Goal: Task Accomplishment & Management: Manage account settings

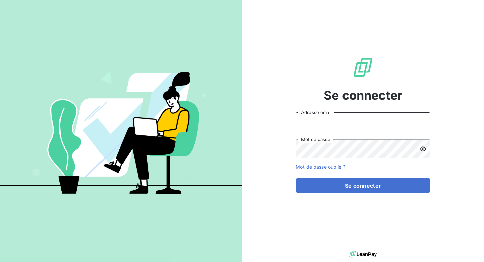
type input "[EMAIL_ADDRESS][DOMAIN_NAME]"
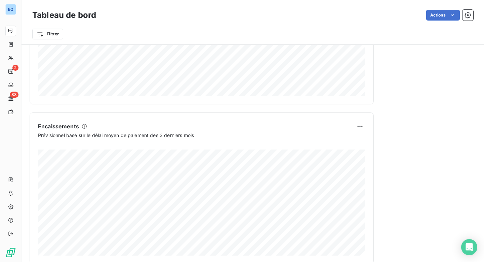
scroll to position [394, 0]
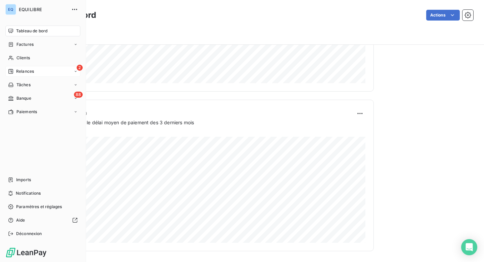
click at [28, 72] on span "Relances" at bounding box center [25, 71] width 18 height 6
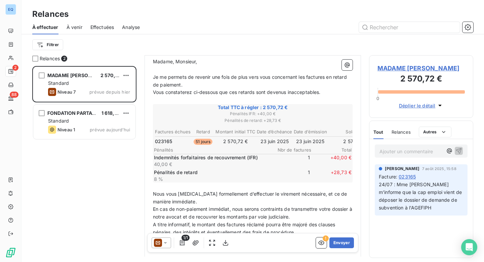
scroll to position [126, 0]
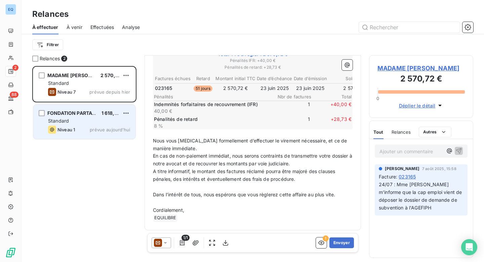
click at [83, 125] on div "Niveau 1 prévue [DATE]" at bounding box center [89, 129] width 82 height 8
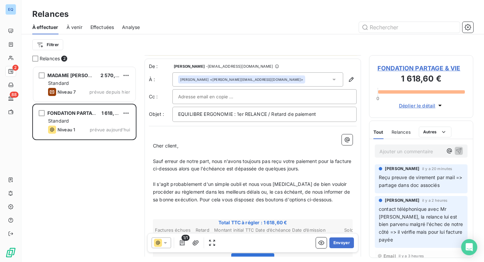
scroll to position [12, 0]
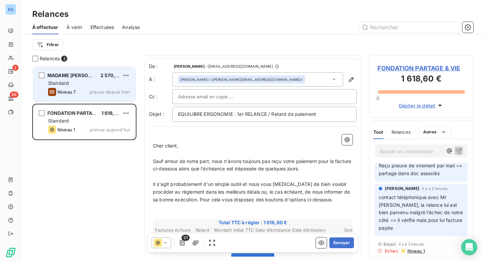
click at [82, 70] on div "MADAME [PERSON_NAME] 2 570,72 € Standard Niveau 7 prévue depuis [DATE]" at bounding box center [84, 84] width 102 height 34
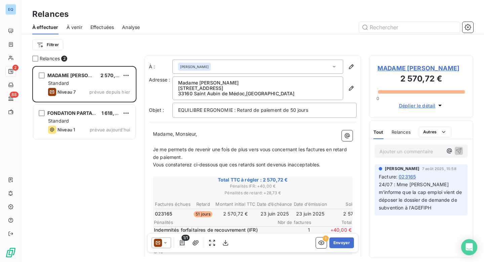
click at [75, 27] on span "À venir" at bounding box center [75, 27] width 16 height 7
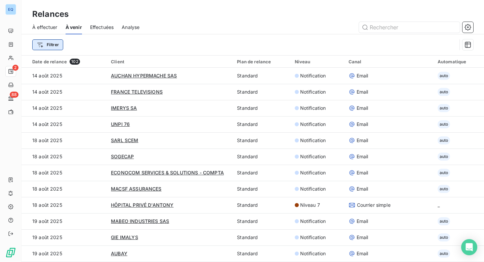
click at [52, 48] on html "EQ 2 88 Relances À effectuer À venir Effectuées Analyse Filtrer Date de relance…" at bounding box center [242, 131] width 484 height 262
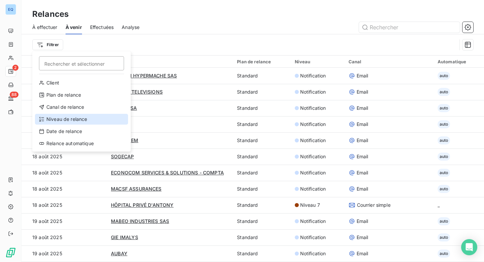
click at [51, 122] on div "Niveau de relance" at bounding box center [81, 119] width 93 height 11
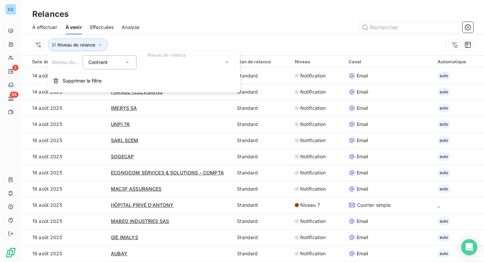
click at [159, 63] on div at bounding box center [187, 62] width 97 height 14
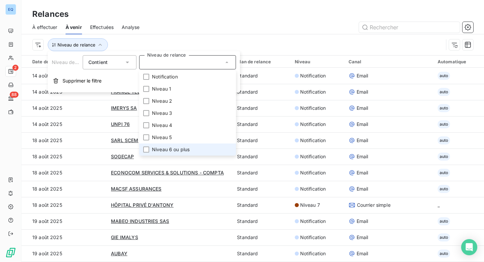
click at [158, 151] on span "Niveau 6 ou plus" at bounding box center [171, 149] width 38 height 7
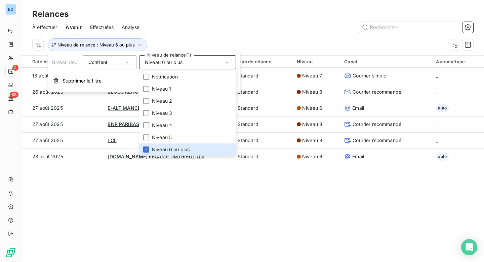
click at [256, 189] on div "Relances À effectuer À venir Effectuées Analyse Niveau de relance : Niveau 6 ou…" at bounding box center [253, 131] width 463 height 262
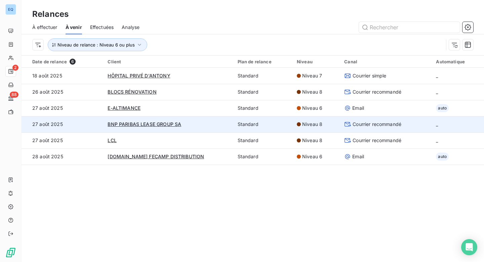
click at [329, 125] on div "Niveau 8" at bounding box center [316, 124] width 39 height 7
click at [158, 124] on span "BNP PARIBAS LEASE GROUP SA" at bounding box center [145, 124] width 74 height 6
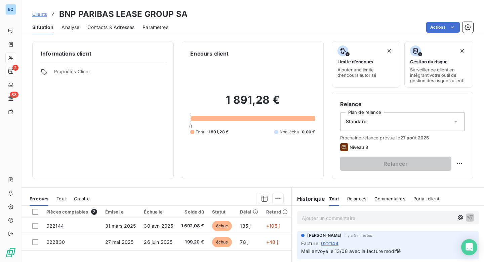
click at [73, 28] on span "Analyse" at bounding box center [71, 27] width 18 height 7
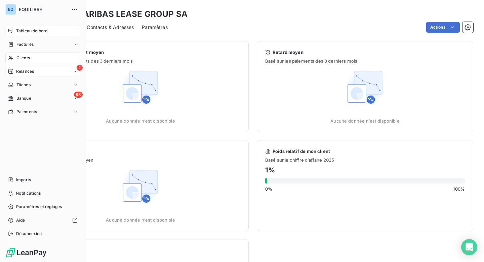
click at [25, 35] on div "Tableau de bord" at bounding box center [42, 31] width 75 height 11
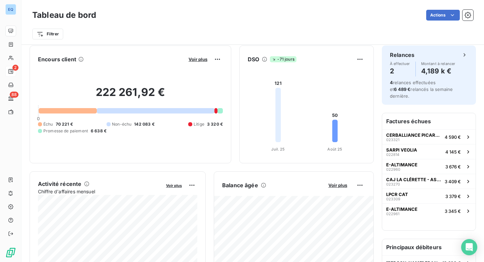
scroll to position [2, 0]
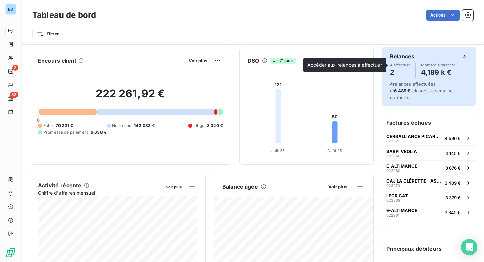
click at [458, 60] on div "Relances" at bounding box center [429, 56] width 78 height 8
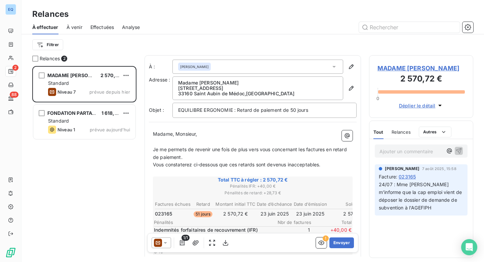
scroll to position [196, 104]
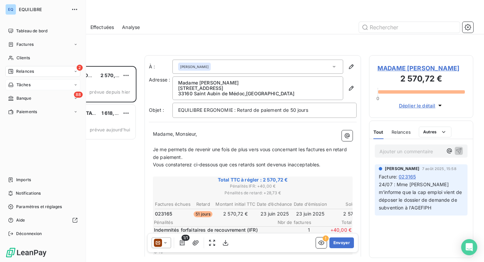
click at [21, 88] on div "Tâches" at bounding box center [42, 84] width 75 height 11
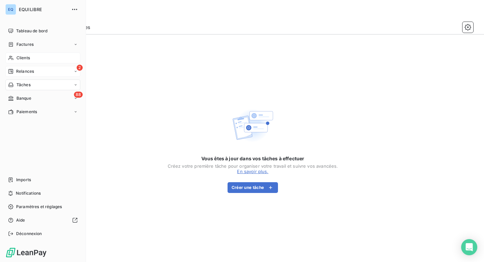
click at [30, 61] on div "Clients" at bounding box center [42, 57] width 75 height 11
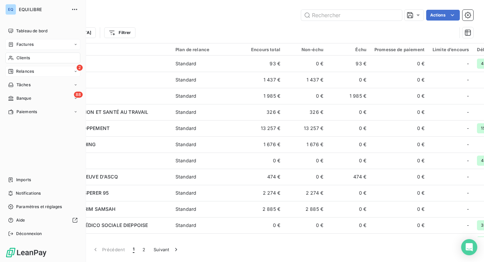
click at [9, 44] on icon at bounding box center [11, 44] width 6 height 5
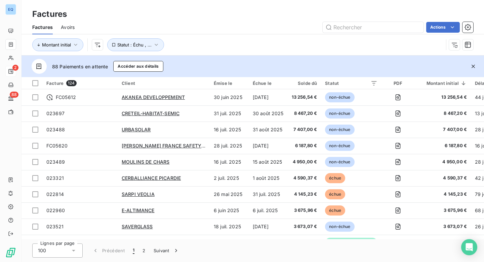
click at [471, 68] on icon "button" at bounding box center [473, 66] width 7 height 7
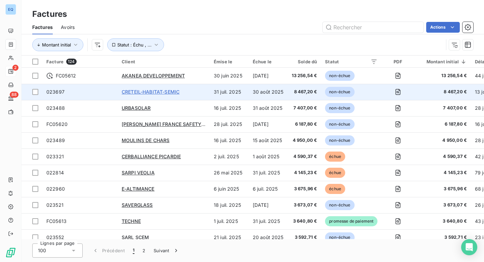
click at [151, 90] on span "CRETEIL-HABITAT-SEMIC" at bounding box center [151, 92] width 58 height 6
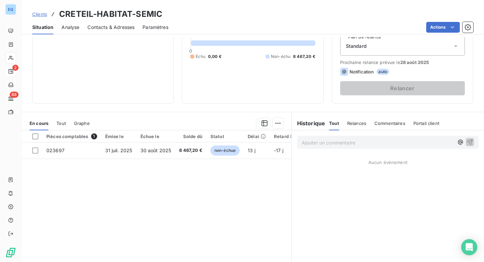
scroll to position [90, 0]
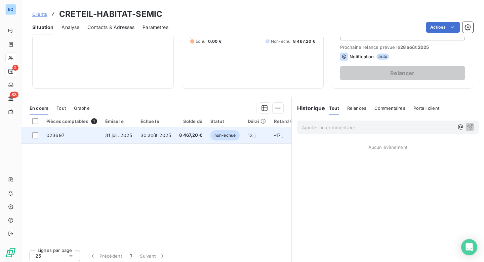
click at [163, 132] on span "30 août 2025" at bounding box center [156, 135] width 31 height 6
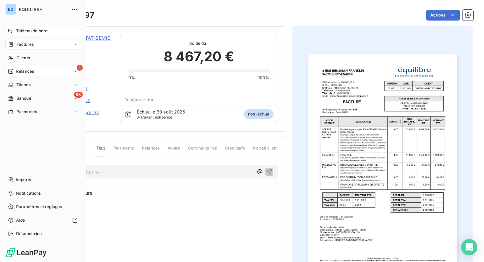
click at [38, 35] on div "Tableau de bord" at bounding box center [42, 31] width 75 height 11
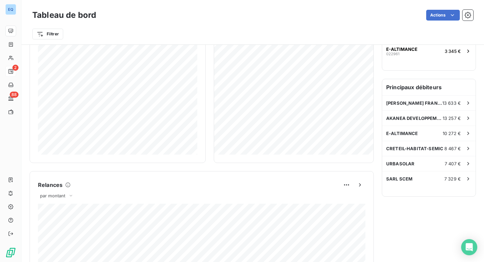
scroll to position [163, 0]
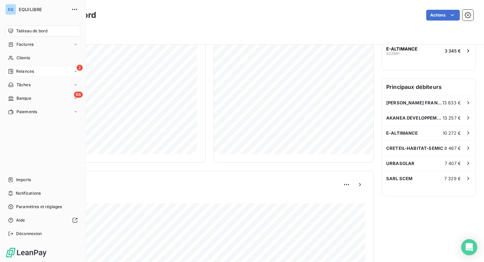
click at [18, 70] on span "Relances" at bounding box center [25, 71] width 18 height 6
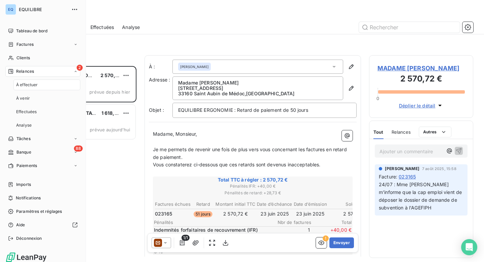
scroll to position [196, 104]
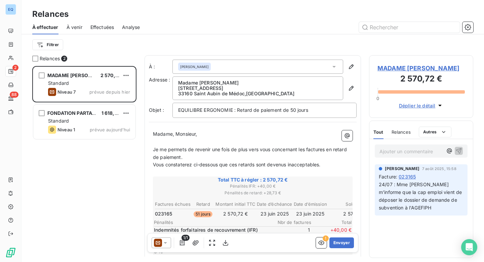
click at [143, 29] on div "À effectuer À venir Effectuées Analyse" at bounding box center [253, 27] width 463 height 14
click at [135, 28] on span "Analyse" at bounding box center [131, 27] width 18 height 7
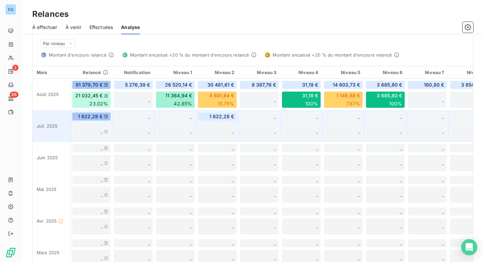
scroll to position [216, 0]
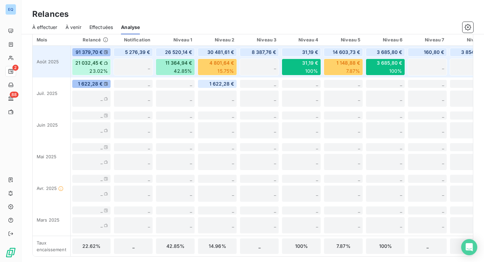
click at [169, 66] on div "11 364,94 € 42.85%" at bounding box center [175, 66] width 39 height 17
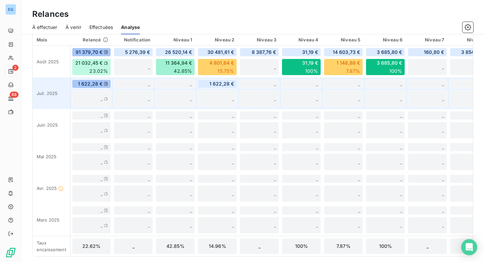
scroll to position [0, 84]
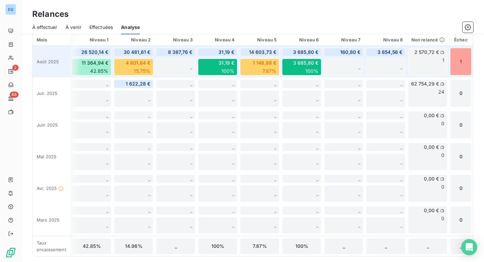
click at [457, 58] on div "1" at bounding box center [461, 62] width 22 height 28
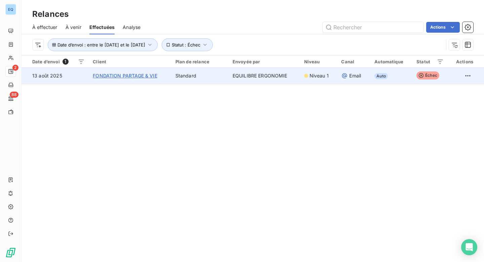
click at [108, 73] on span "FONDATION PARTAGE & VIE" at bounding box center [125, 76] width 64 height 6
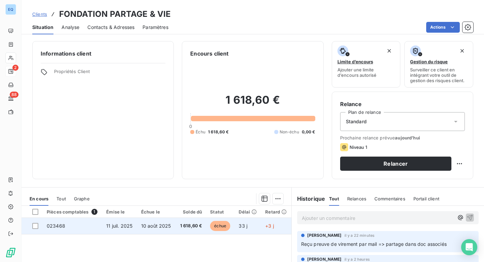
click at [110, 225] on span "11 juil. 2025" at bounding box center [119, 226] width 26 height 6
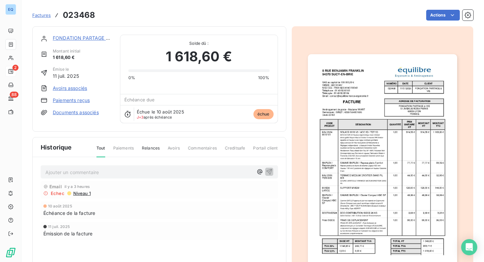
click at [67, 112] on link "Documents associés" at bounding box center [76, 112] width 46 height 7
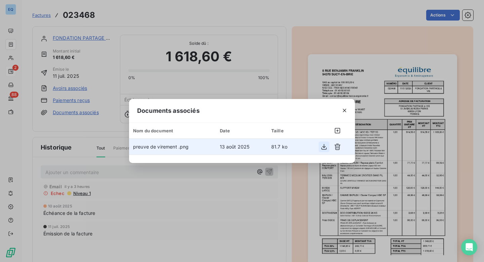
click at [323, 148] on icon "button" at bounding box center [324, 146] width 7 height 7
click at [323, 147] on icon "button" at bounding box center [324, 146] width 7 height 7
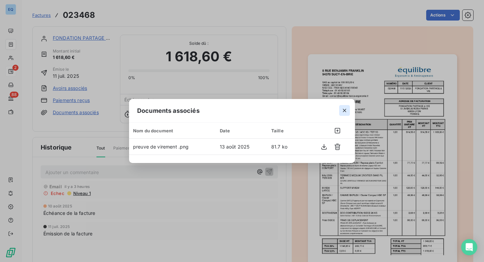
click at [345, 111] on icon "button" at bounding box center [344, 110] width 7 height 7
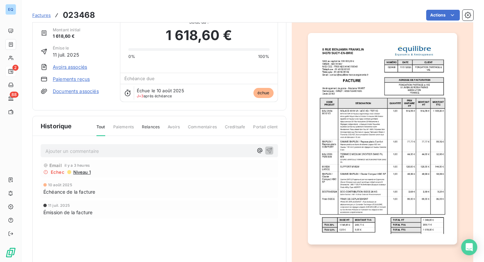
scroll to position [43, 0]
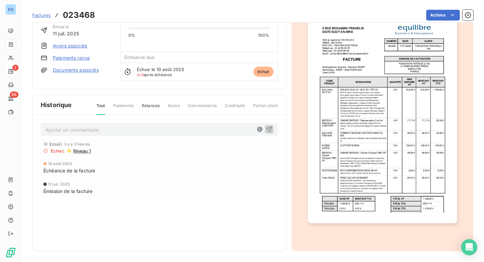
click at [263, 107] on span "Portail client" at bounding box center [265, 108] width 25 height 11
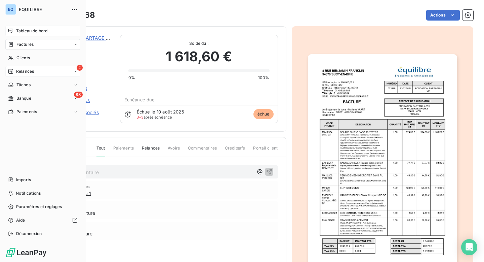
click at [17, 33] on span "Tableau de bord" at bounding box center [31, 31] width 31 height 6
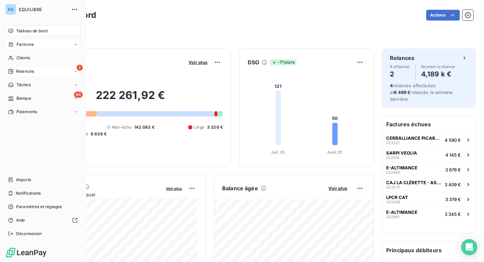
click at [27, 48] on div "Factures" at bounding box center [42, 44] width 75 height 11
